Goal: Information Seeking & Learning: Learn about a topic

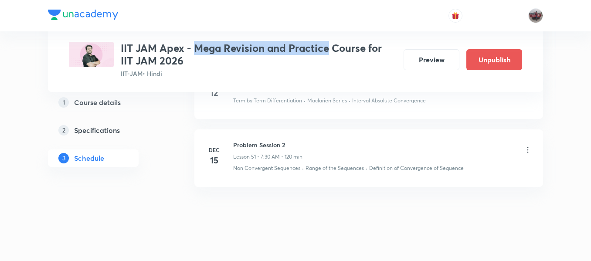
drag, startPoint x: 197, startPoint y: 46, endPoint x: 327, endPoint y: 49, distance: 129.8
click at [327, 49] on h3 "IIT JAM Apex - Mega Revision and Practice Course for IIT JAM 2026" at bounding box center [259, 54] width 276 height 25
copy h3 "Mega Revision and Practice"
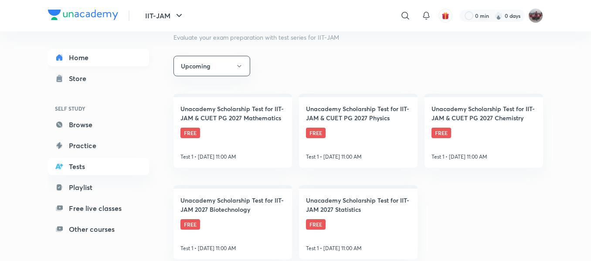
scroll to position [138, 0]
drag, startPoint x: 0, startPoint y: 0, endPoint x: 91, endPoint y: 57, distance: 107.8
click at [91, 57] on link "Home" at bounding box center [98, 57] width 101 height 17
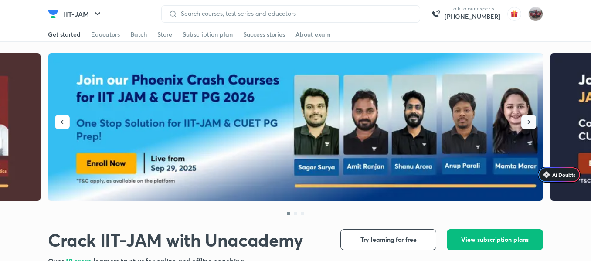
click at [527, 122] on icon "button" at bounding box center [528, 122] width 9 height 9
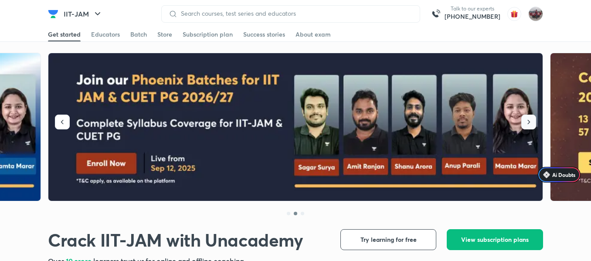
click at [527, 122] on icon "button" at bounding box center [528, 122] width 9 height 9
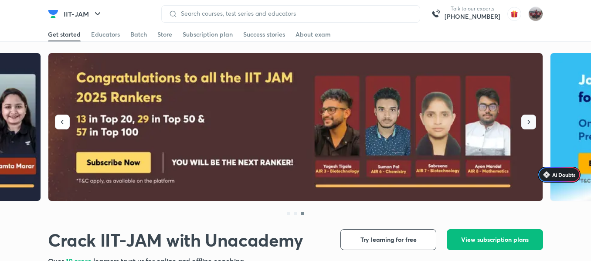
click at [527, 122] on icon "button" at bounding box center [528, 122] width 9 height 9
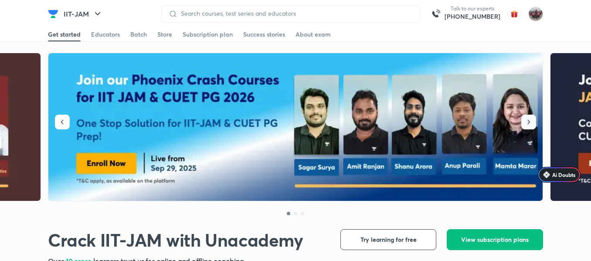
click at [527, 122] on icon "button" at bounding box center [528, 122] width 9 height 9
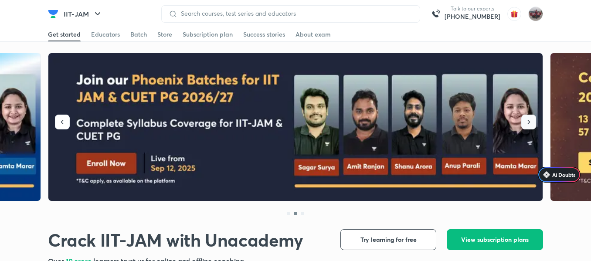
click at [527, 122] on icon "button" at bounding box center [528, 122] width 9 height 9
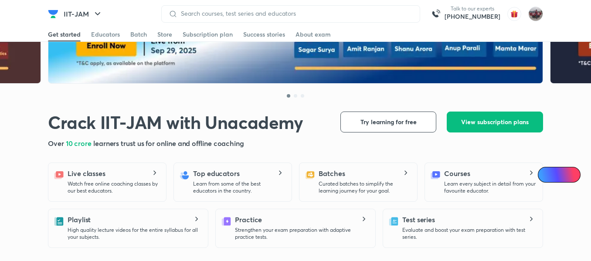
scroll to position [118, 0]
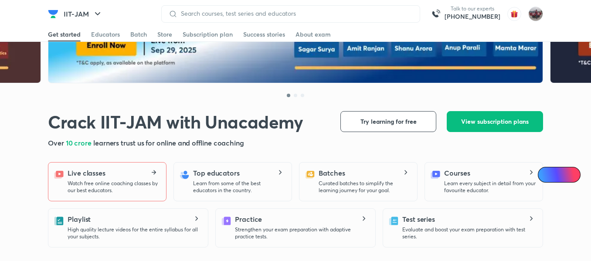
click at [123, 182] on p "Watch free online coaching classes by our best educators." at bounding box center [113, 187] width 91 height 14
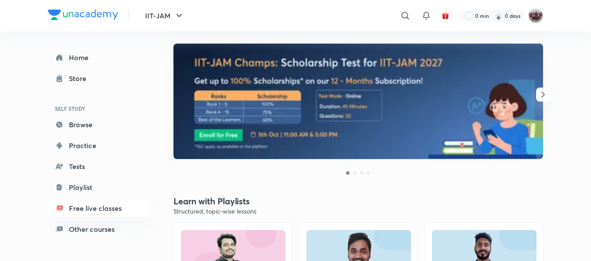
scroll to position [105, 0]
